Goal: Task Accomplishment & Management: Manage account settings

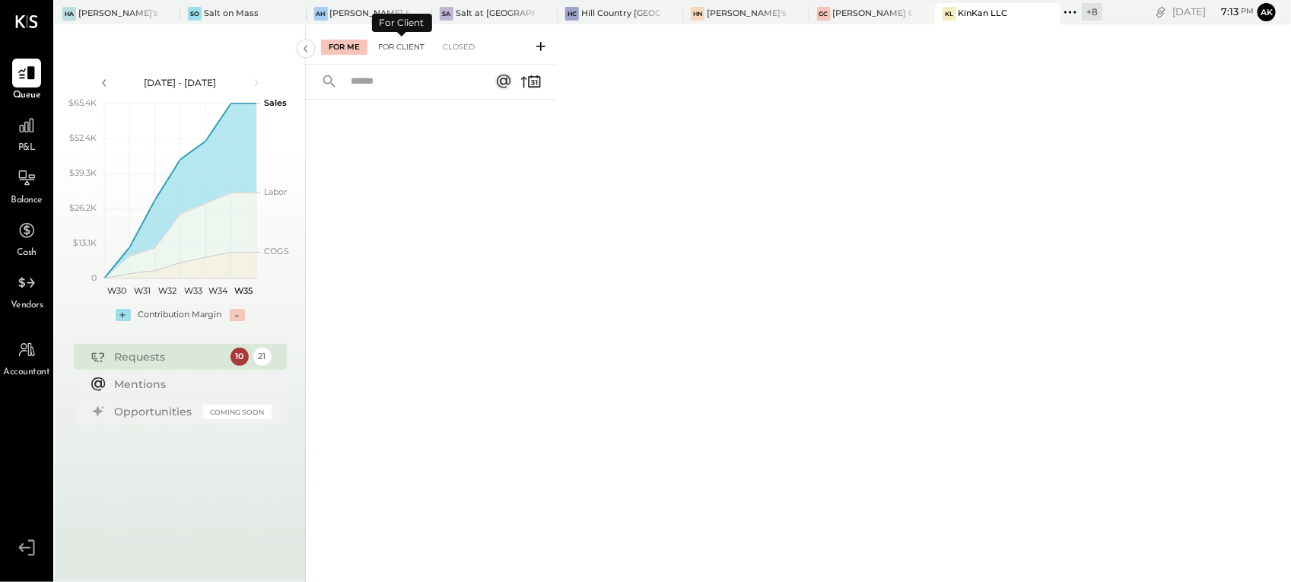
click at [405, 40] on div "For Client" at bounding box center [401, 47] width 62 height 15
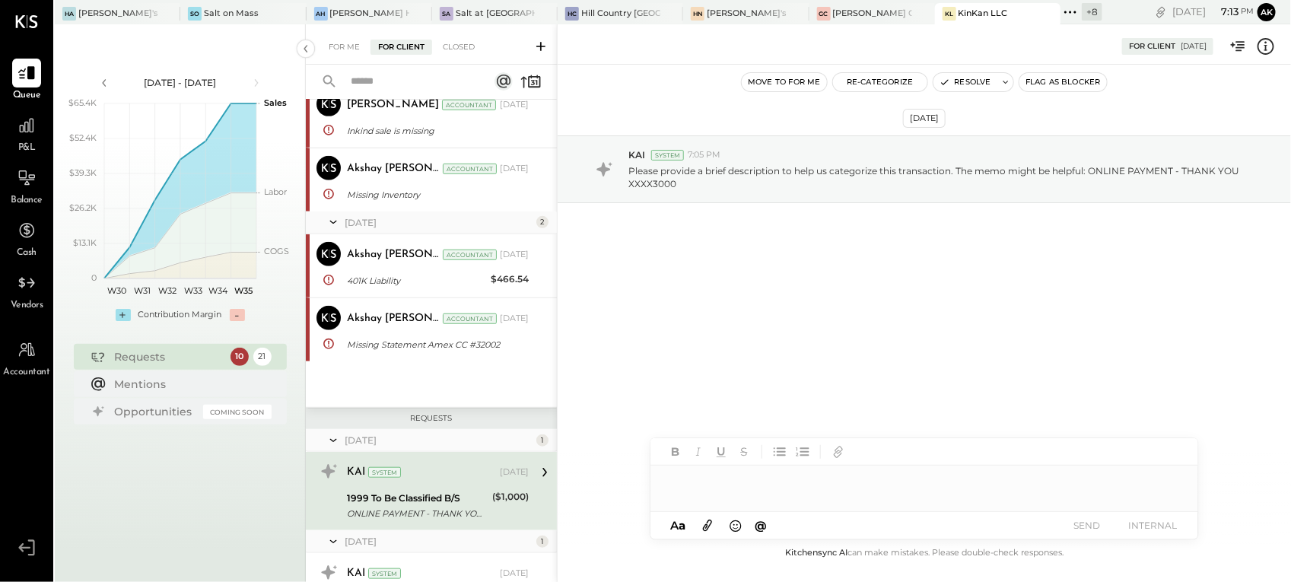
scroll to position [439, 0]
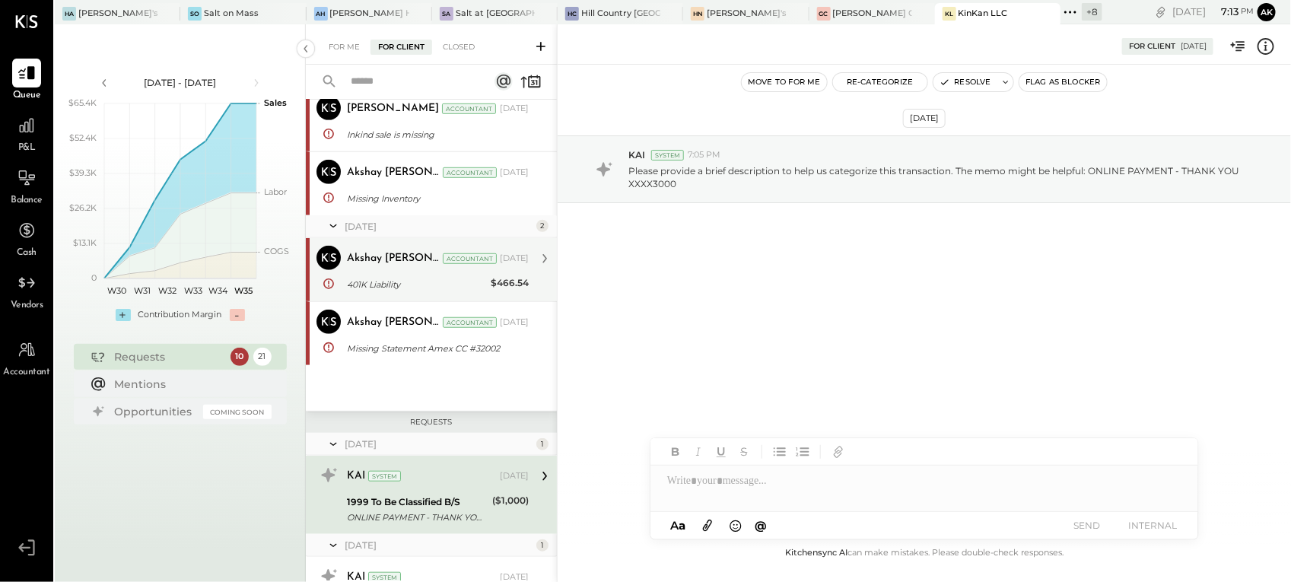
click at [377, 279] on div "401K Liability" at bounding box center [416, 284] width 139 height 15
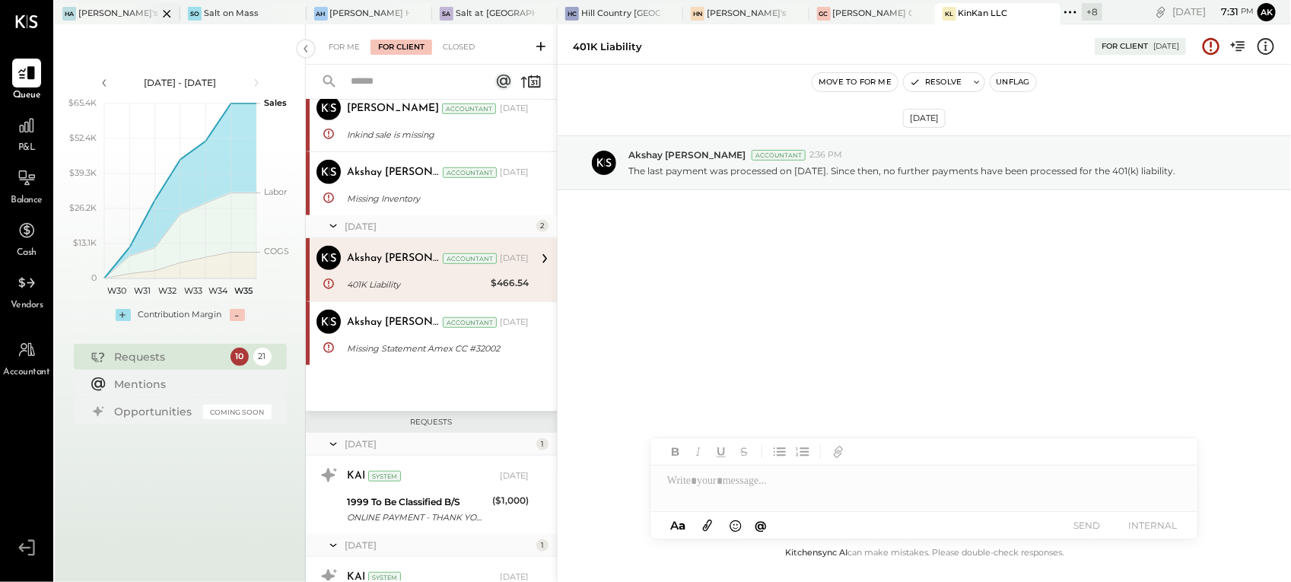
click at [110, 17] on div "[PERSON_NAME]'s Atlanta" at bounding box center [117, 14] width 79 height 12
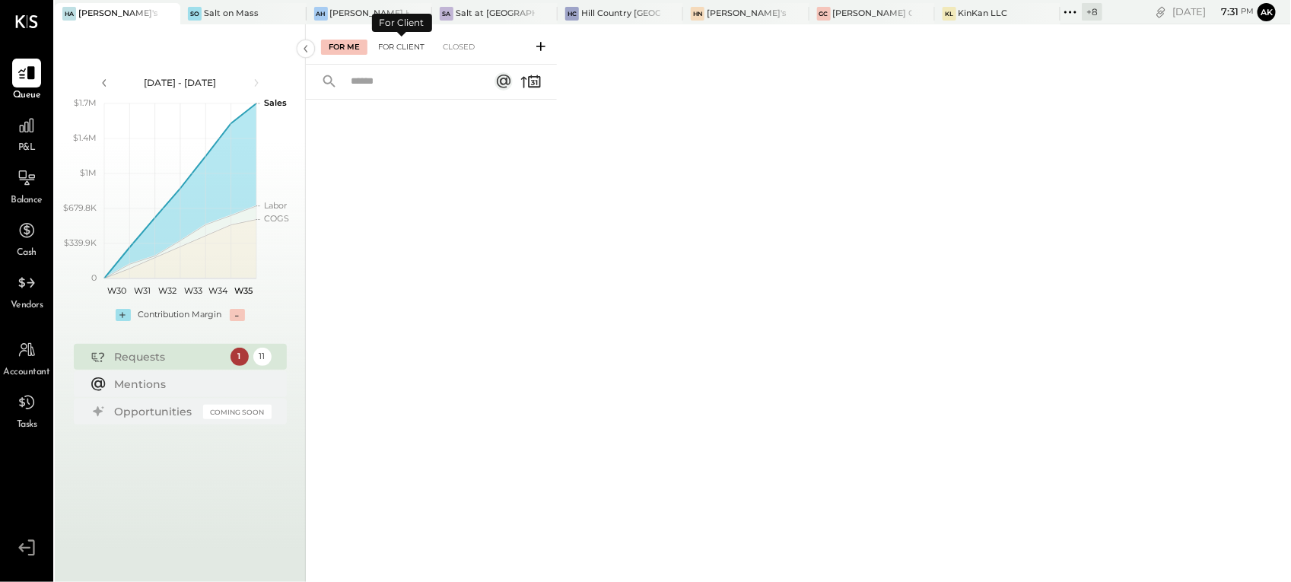
click at [412, 44] on div "For Client" at bounding box center [401, 47] width 62 height 15
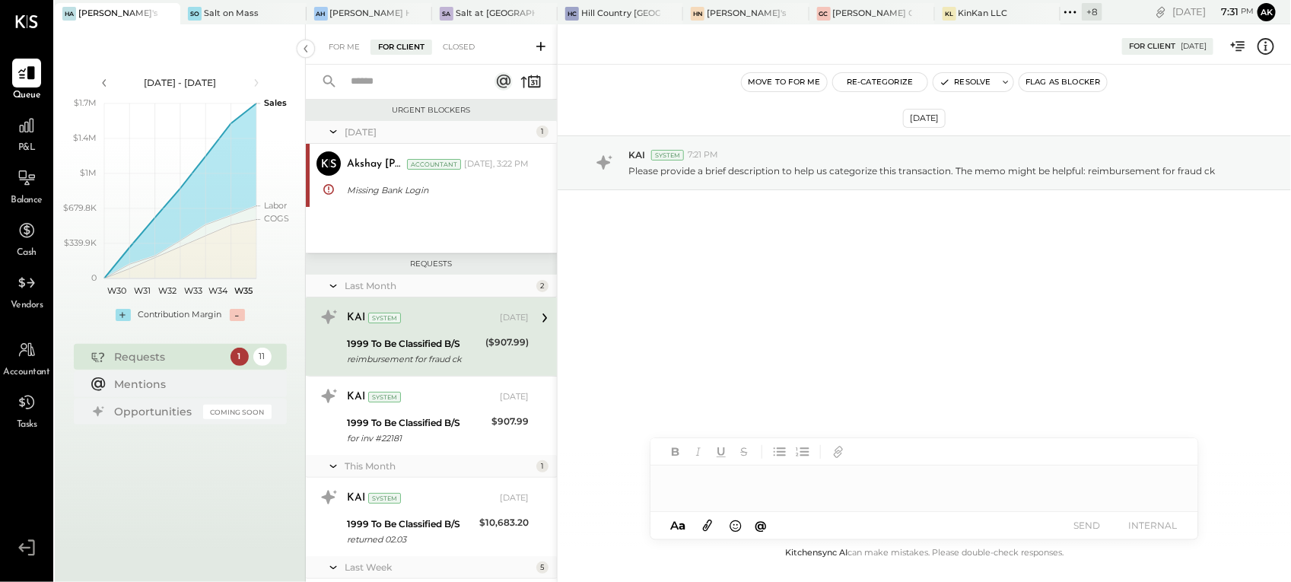
click at [386, 207] on div "[DATE] 1 Akshay [PERSON_NAME] Accountant [PERSON_NAME] Accountant [DATE], 3:22 …" at bounding box center [431, 187] width 251 height 132
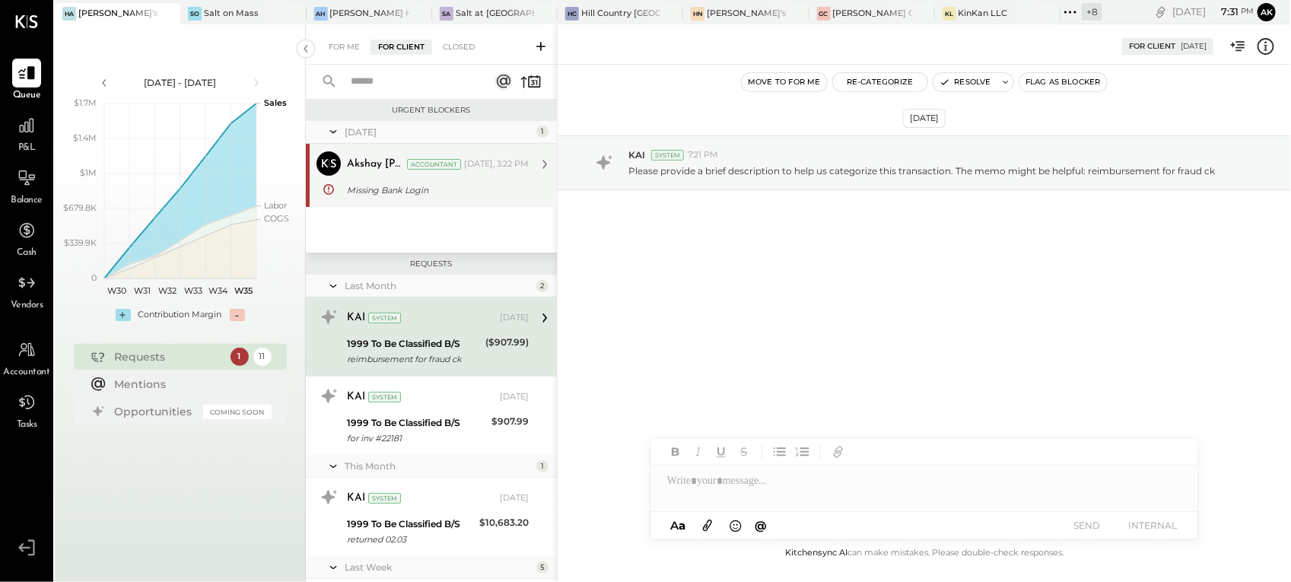
click at [386, 186] on div "Missing Bank Login" at bounding box center [435, 190] width 177 height 15
